Goal: Information Seeking & Learning: Compare options

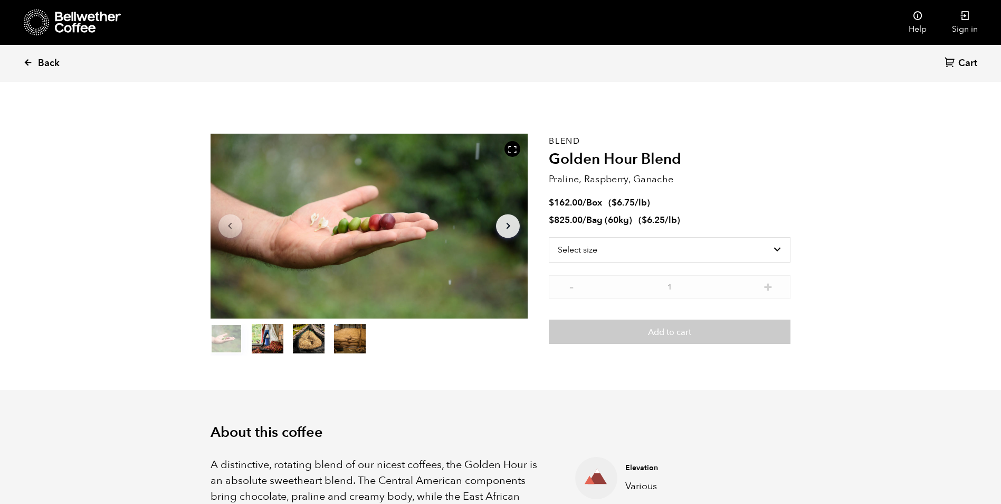
click at [46, 61] on span "Back" at bounding box center [49, 63] width 22 height 13
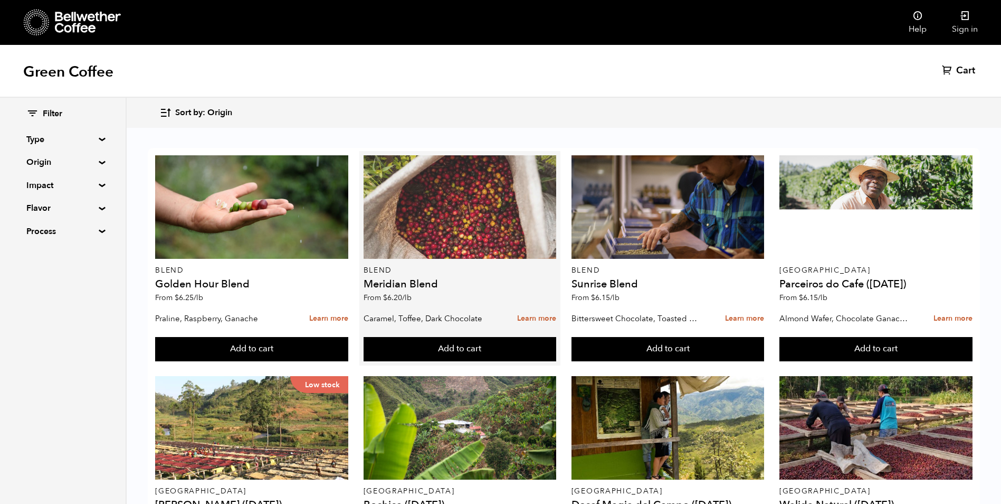
click at [449, 241] on div at bounding box center [460, 206] width 193 height 103
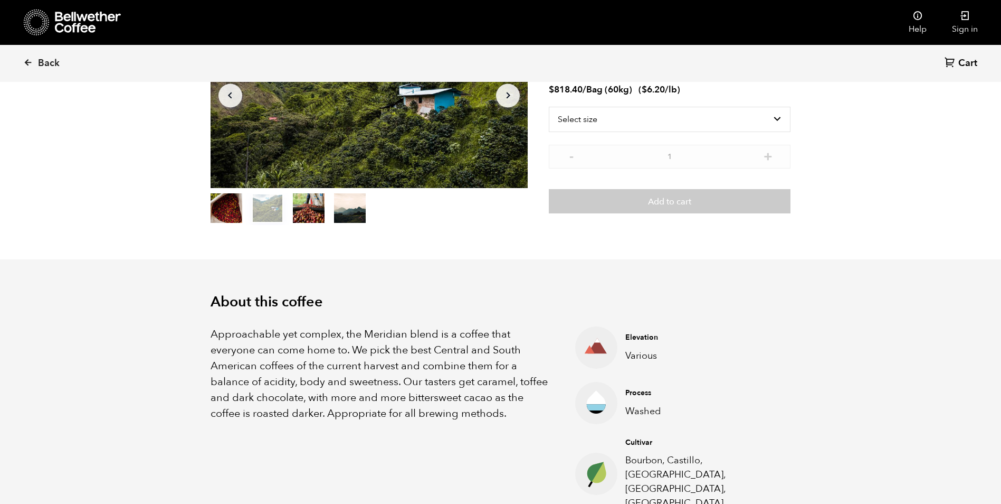
scroll to position [106, 0]
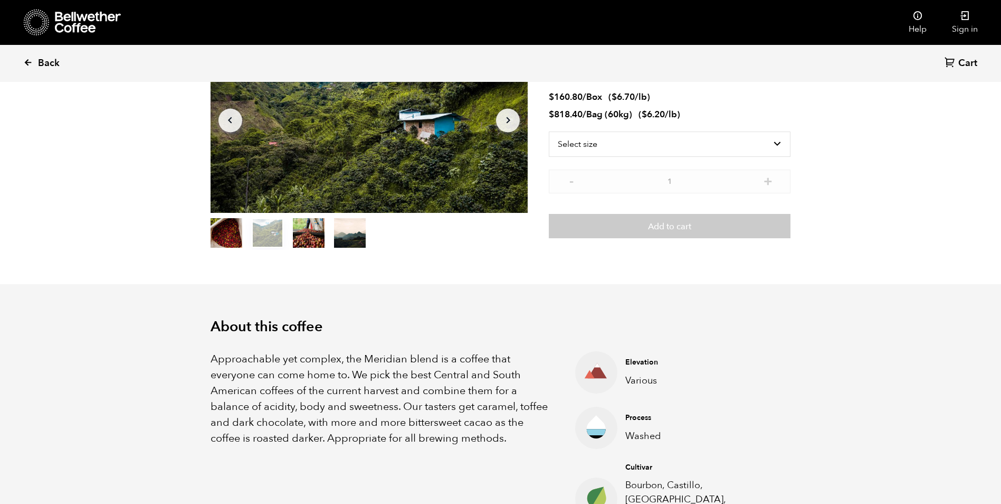
click at [30, 61] on icon at bounding box center [28, 63] width 10 height 10
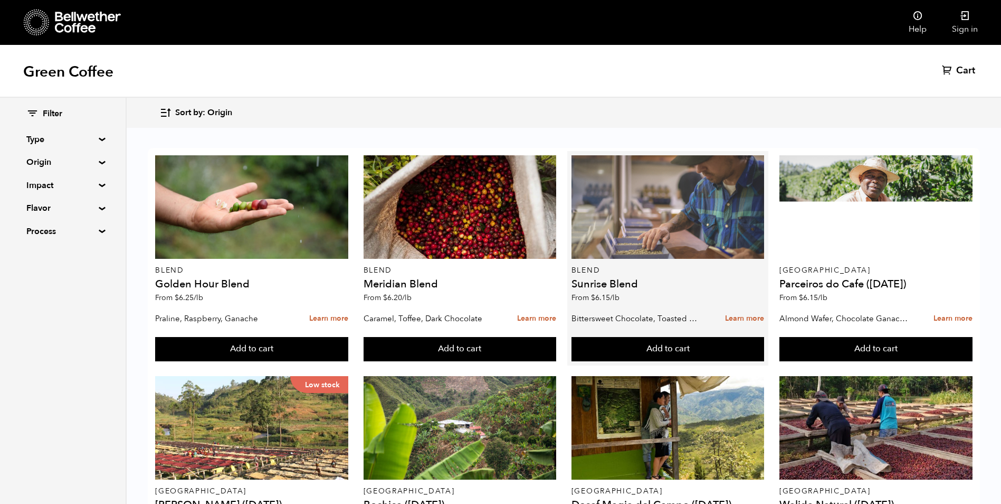
click at [651, 234] on div at bounding box center [668, 206] width 193 height 103
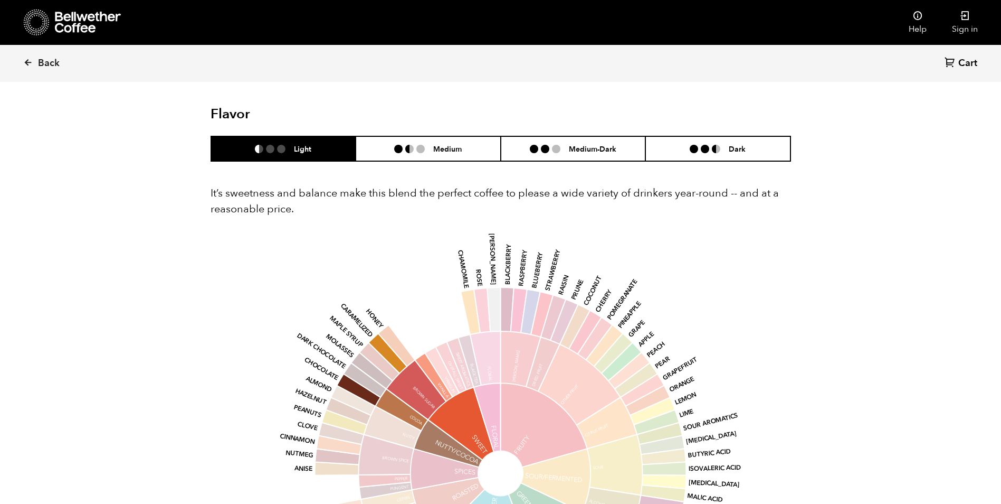
scroll to position [633, 0]
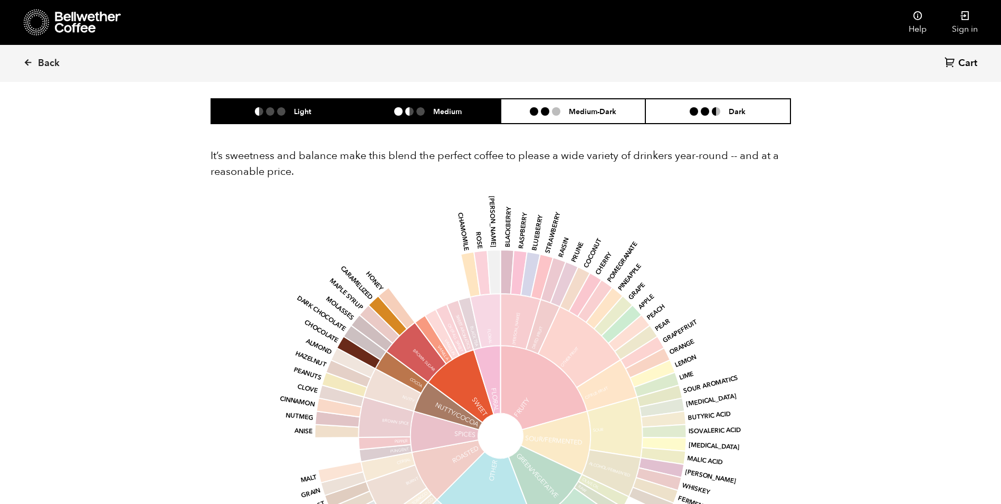
click at [439, 110] on h6 "Medium" at bounding box center [447, 111] width 29 height 9
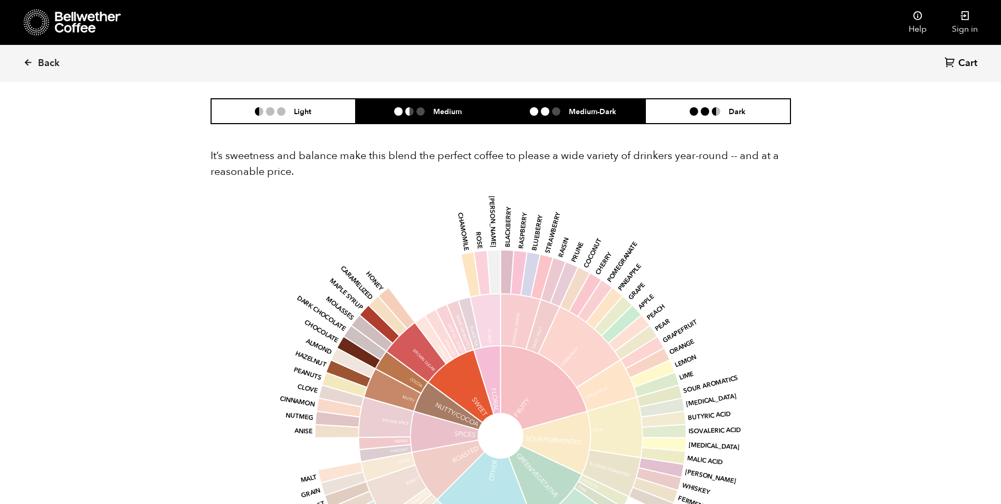
click at [559, 107] on li at bounding box center [556, 111] width 8 height 8
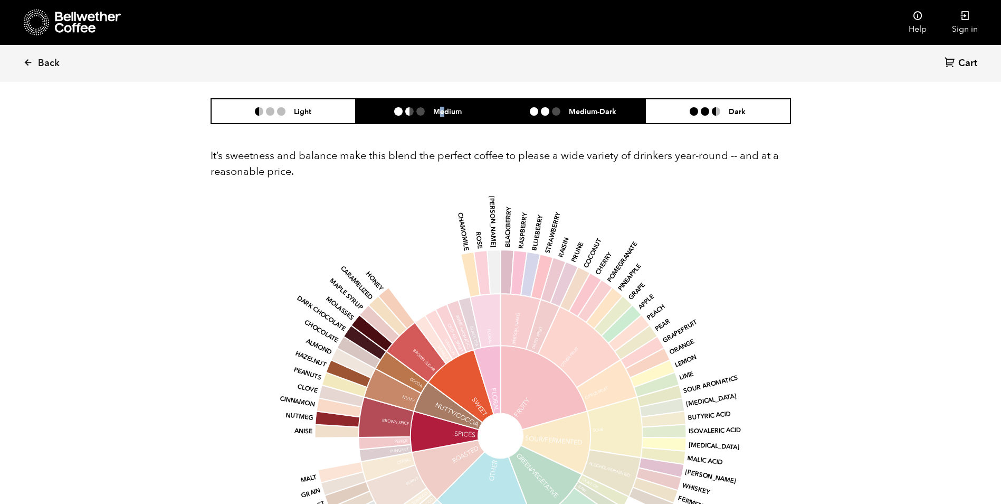
click at [443, 115] on h6 "Medium" at bounding box center [447, 111] width 29 height 9
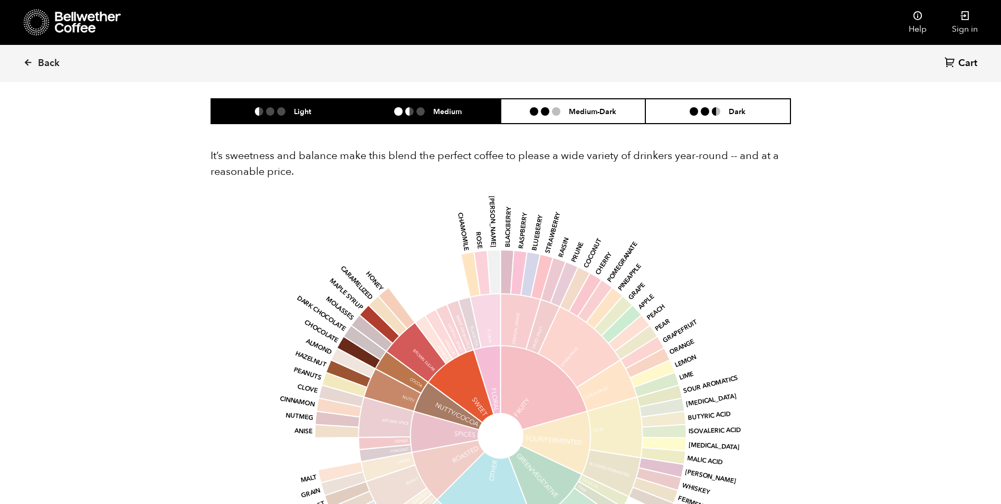
click at [300, 109] on h6 "Light" at bounding box center [302, 111] width 17 height 9
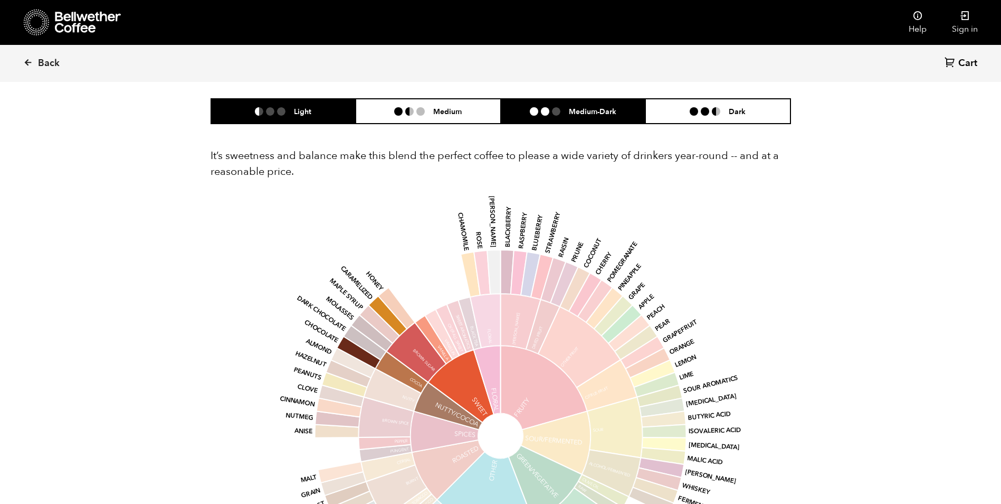
click at [581, 117] on li "Medium-Dark" at bounding box center [573, 111] width 145 height 25
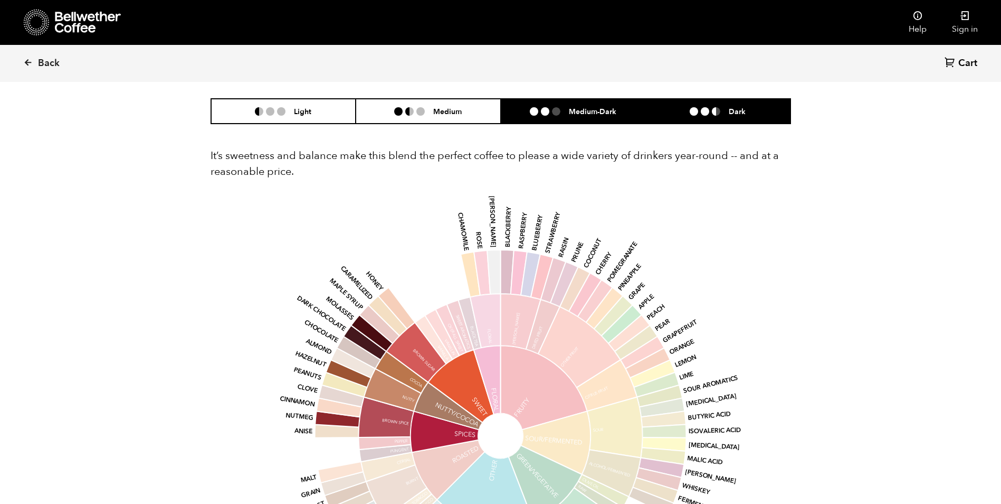
click at [711, 112] on ul at bounding box center [709, 111] width 39 height 8
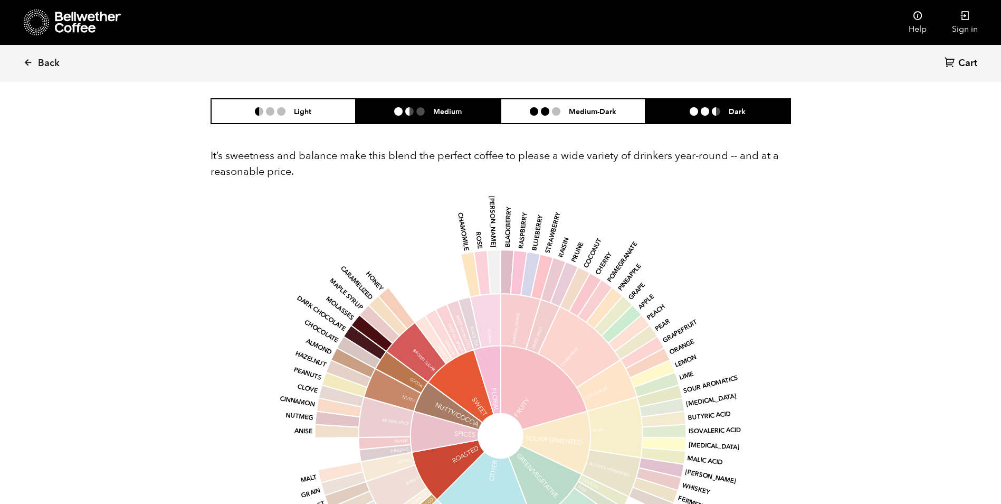
click at [455, 110] on h6 "Medium" at bounding box center [447, 111] width 29 height 9
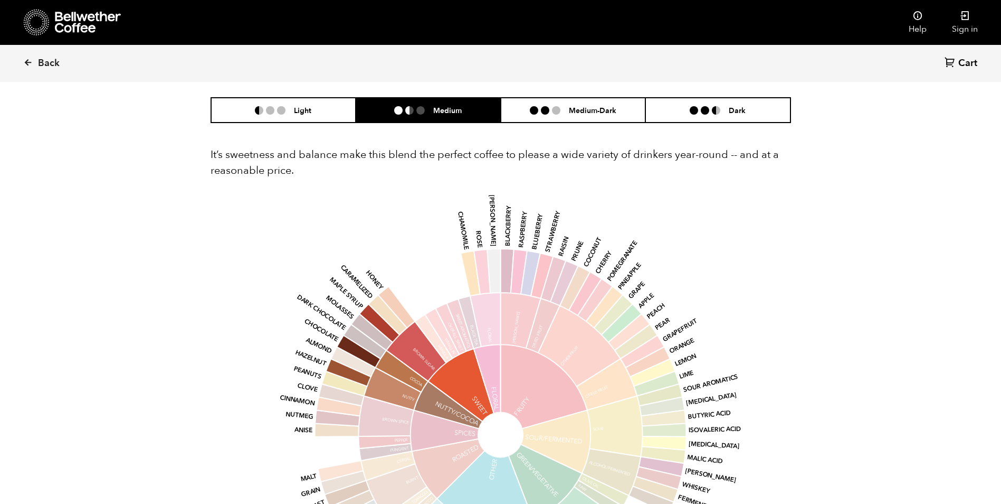
scroll to position [528, 0]
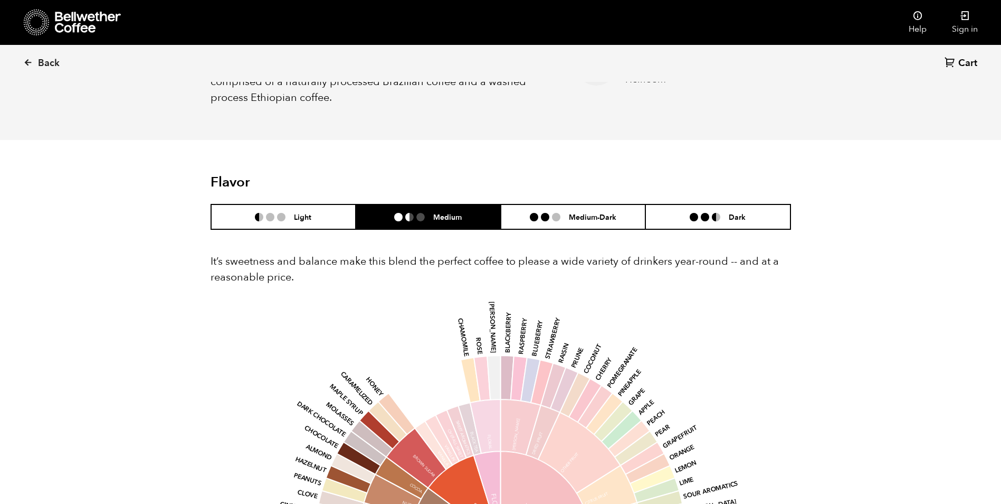
click at [439, 213] on h6 "Medium" at bounding box center [447, 216] width 29 height 9
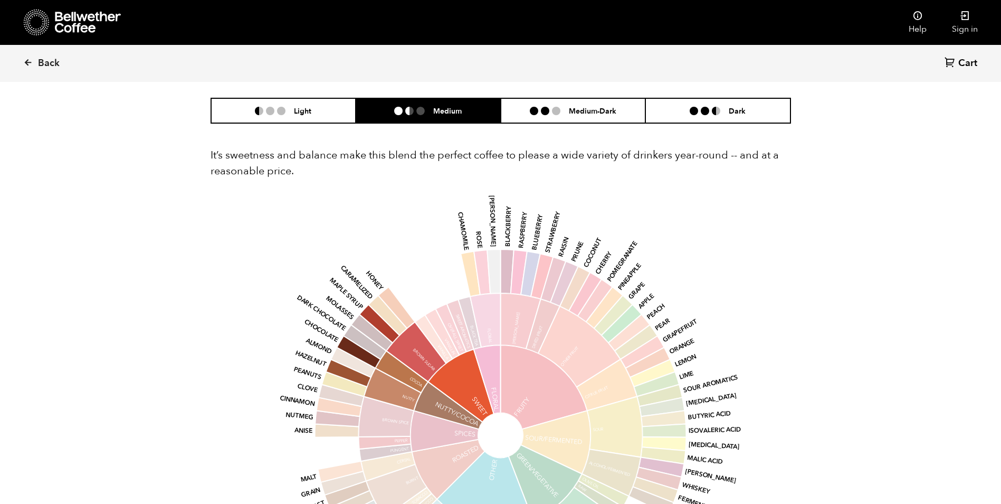
scroll to position [633, 0]
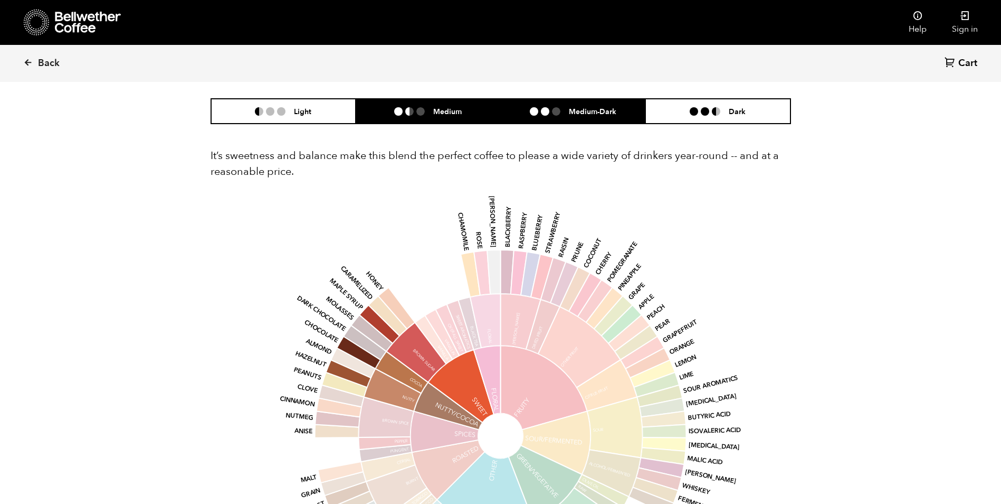
click at [563, 111] on ul at bounding box center [549, 111] width 39 height 8
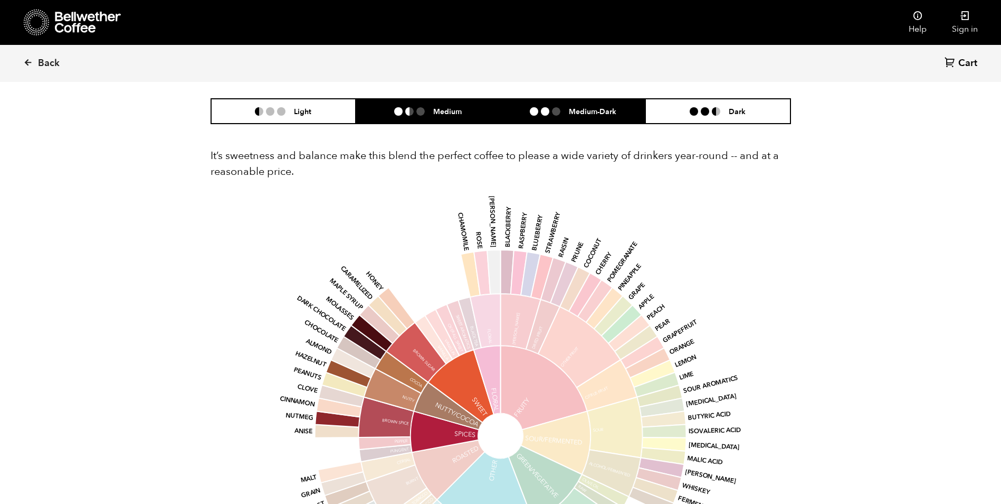
click at [435, 112] on h6 "Medium" at bounding box center [447, 111] width 29 height 9
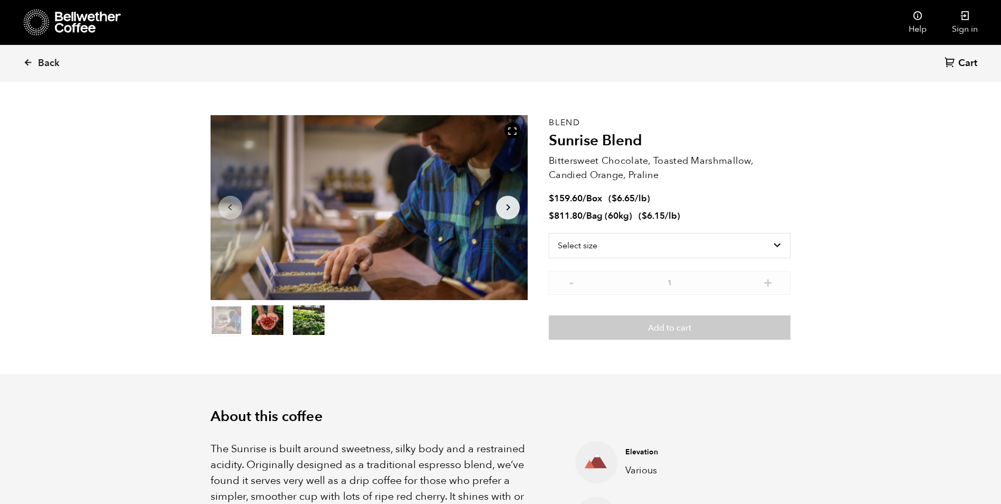
scroll to position [0, 0]
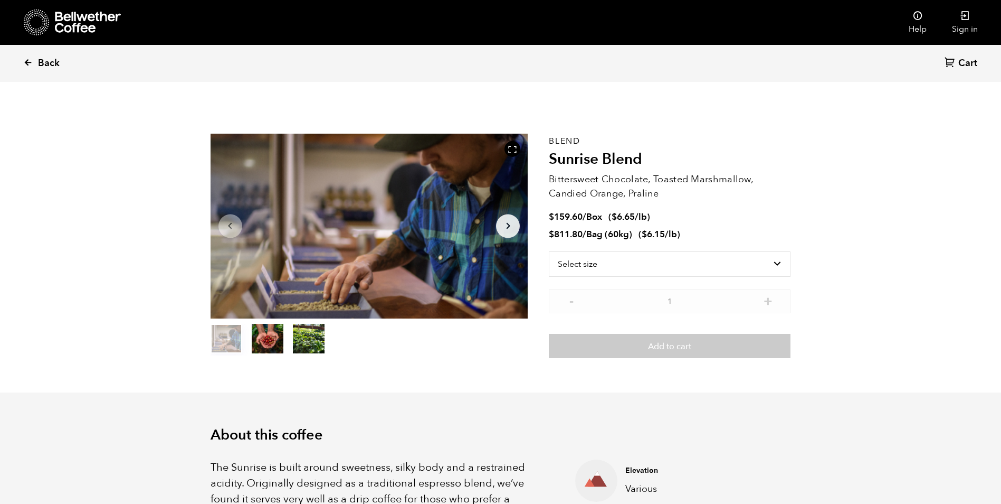
click at [48, 61] on span "Back" at bounding box center [49, 63] width 22 height 13
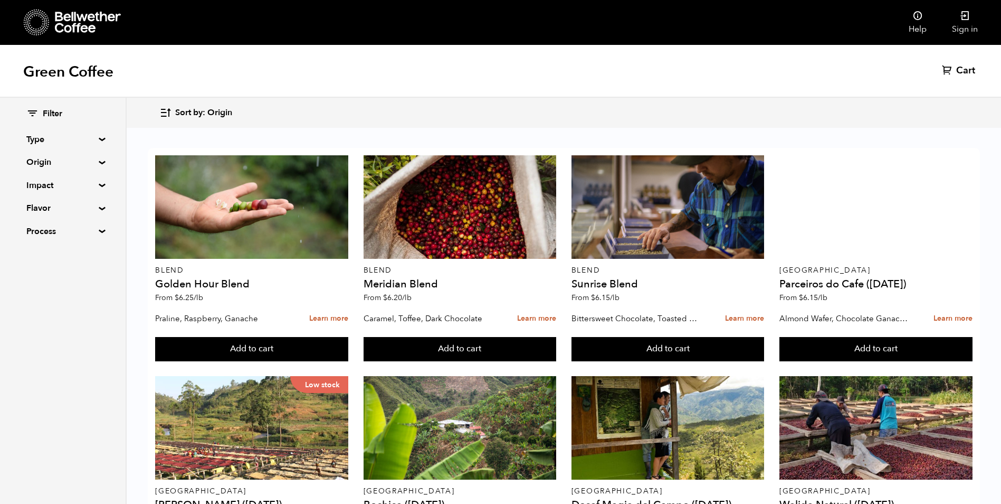
scroll to position [369, 0]
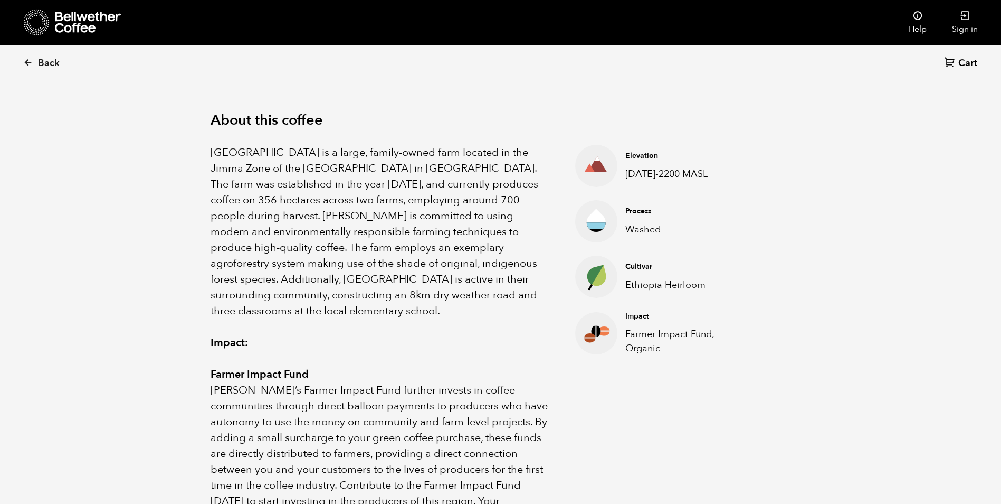
scroll to position [317, 0]
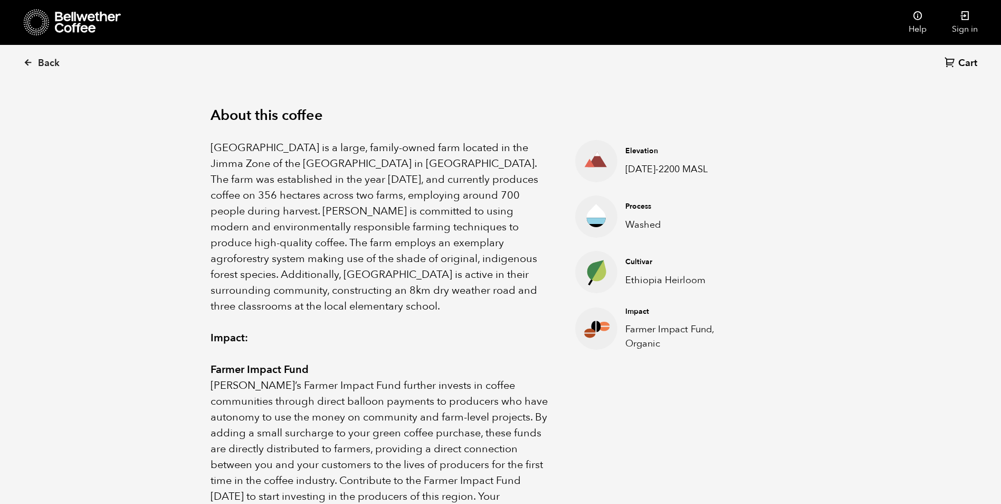
click at [366, 378] on span "Bellwether’s Farmer Impact Fund further invests in coffee communities through d…" at bounding box center [379, 456] width 337 height 157
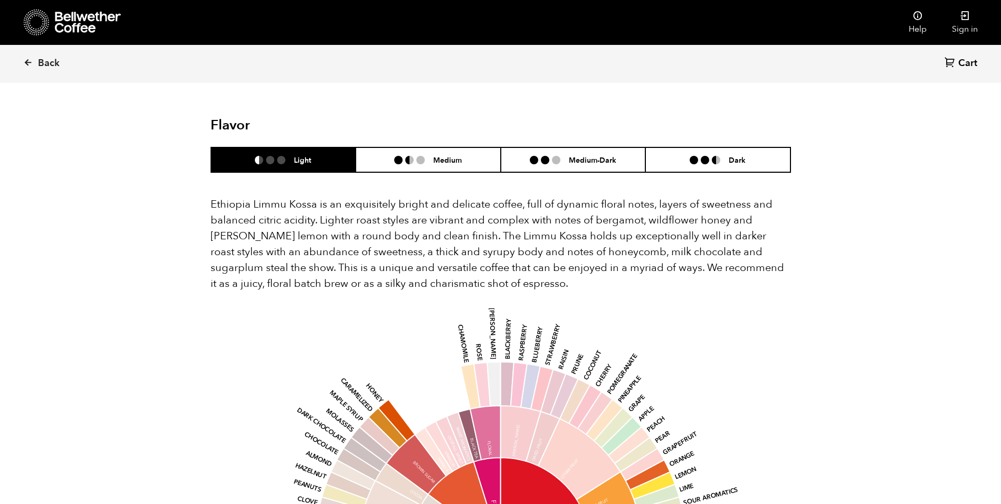
scroll to position [844, 0]
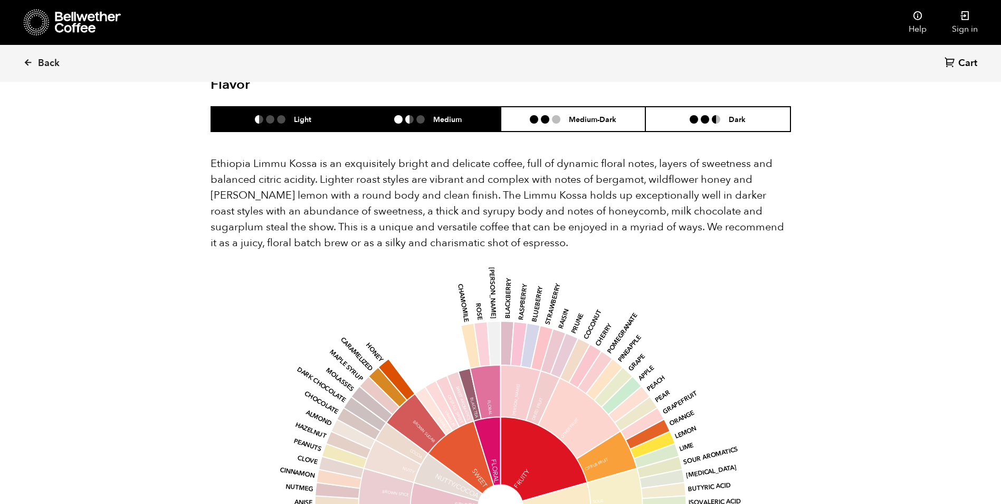
click at [423, 115] on li at bounding box center [420, 119] width 8 height 8
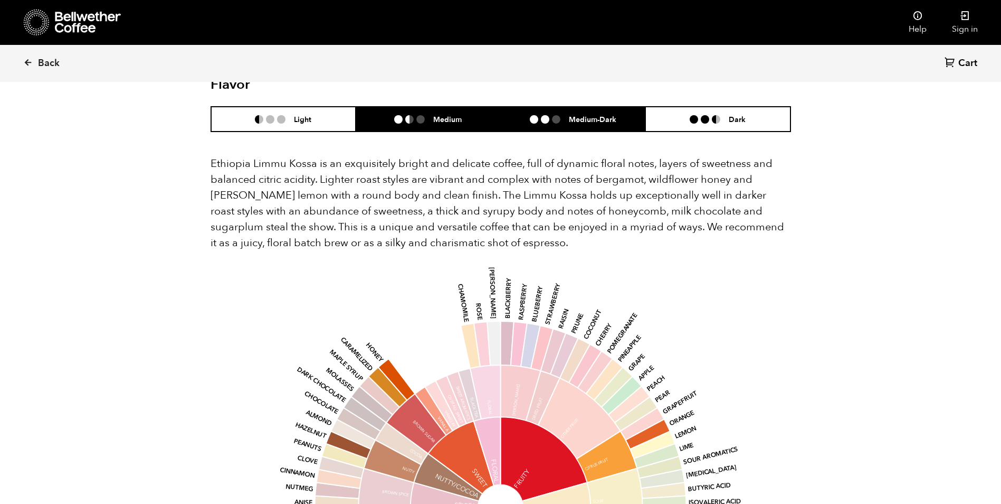
click at [564, 115] on ul at bounding box center [549, 119] width 39 height 8
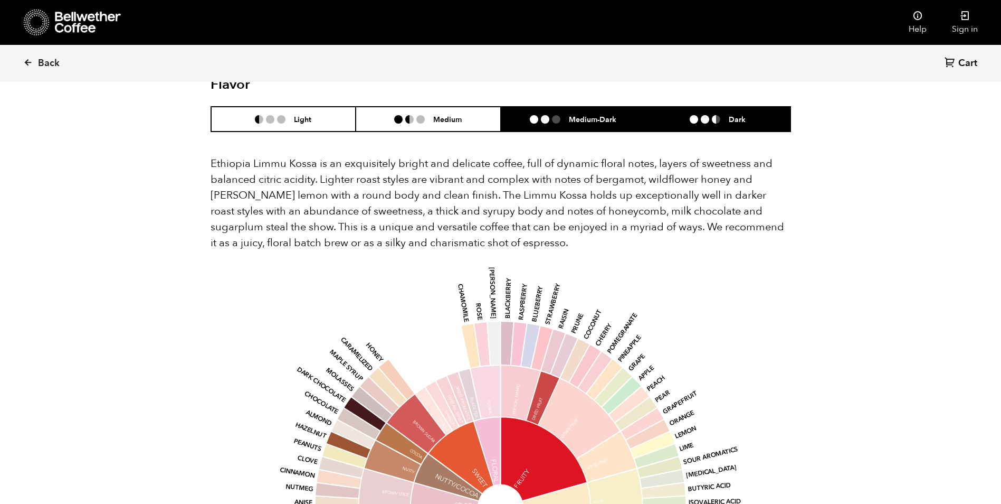
click at [676, 107] on li "Dark" at bounding box center [718, 119] width 145 height 25
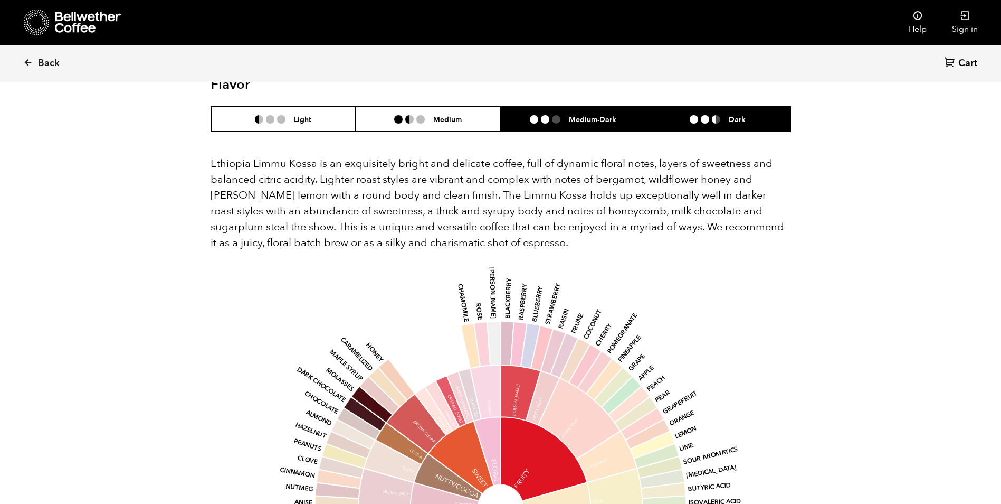
click at [583, 115] on h6 "Medium-Dark" at bounding box center [593, 119] width 48 height 9
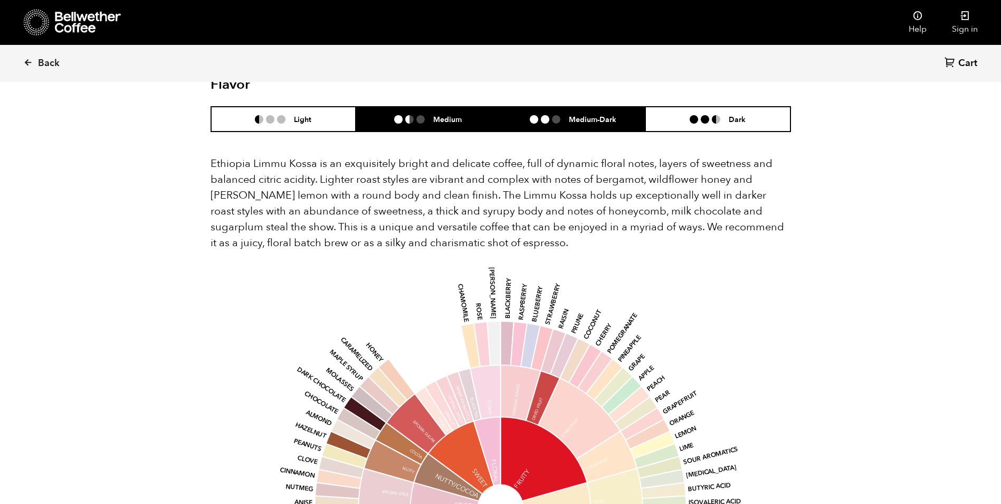
click at [452, 115] on h6 "Medium" at bounding box center [447, 119] width 29 height 9
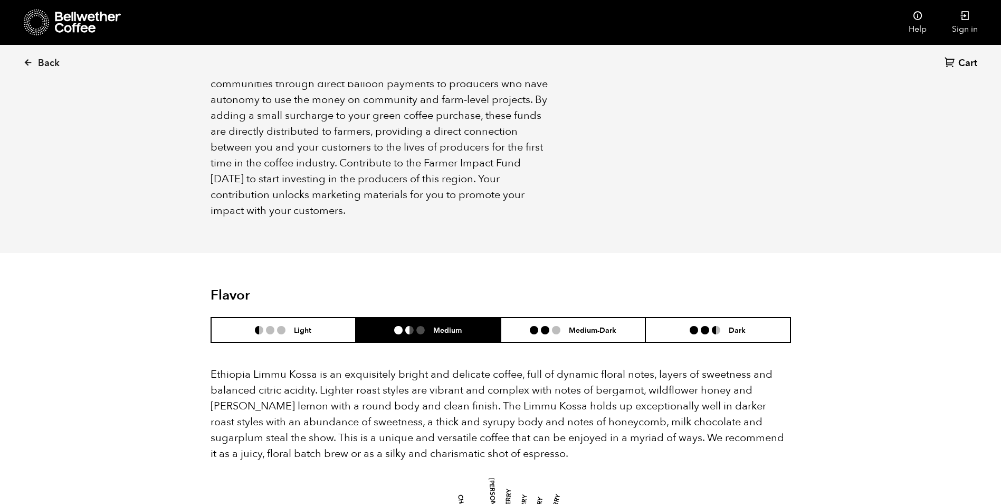
scroll to position [633, 0]
click at [45, 63] on span "Back" at bounding box center [49, 63] width 22 height 13
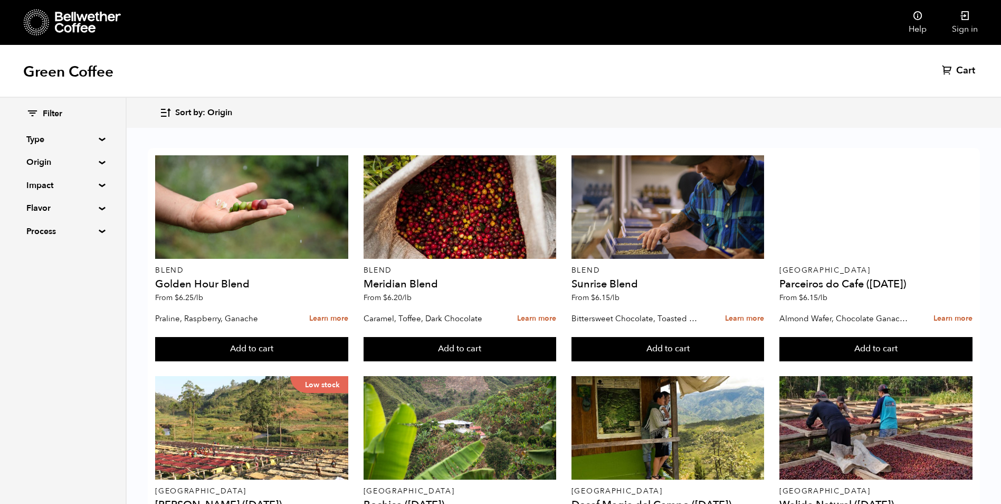
scroll to position [475, 0]
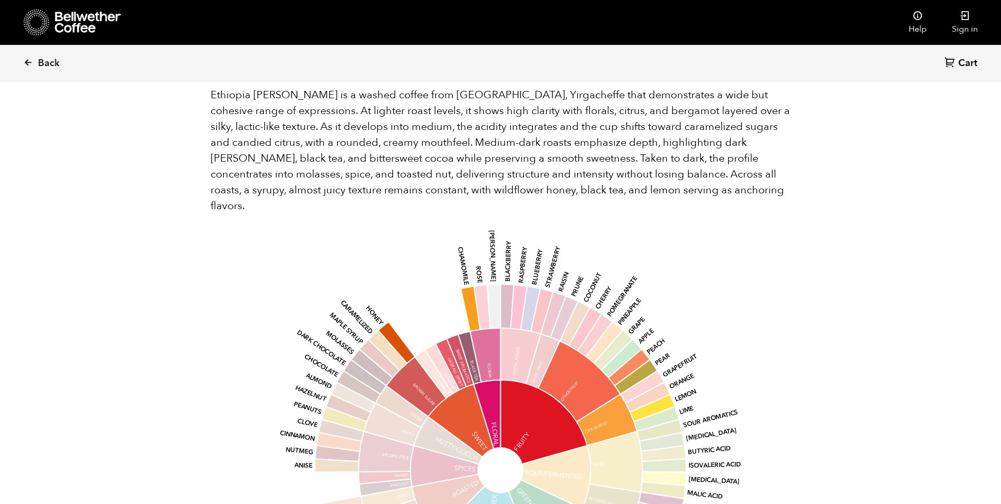
scroll to position [686, 0]
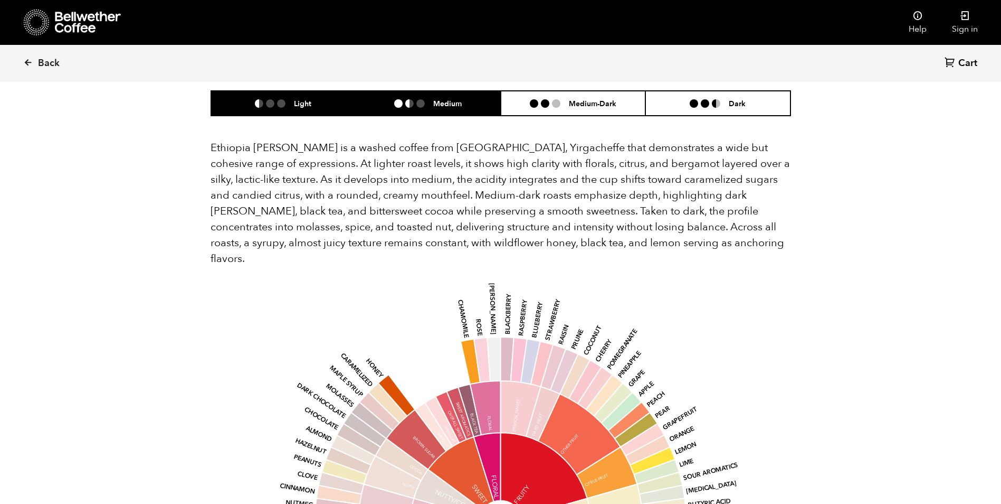
click at [442, 99] on h6 "Medium" at bounding box center [447, 103] width 29 height 9
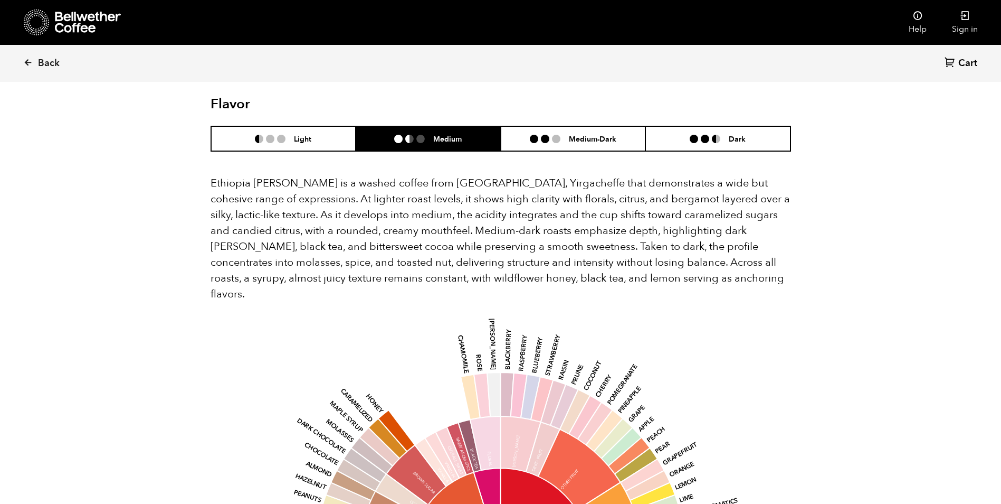
scroll to position [633, 0]
